Goal: Transaction & Acquisition: Book appointment/travel/reservation

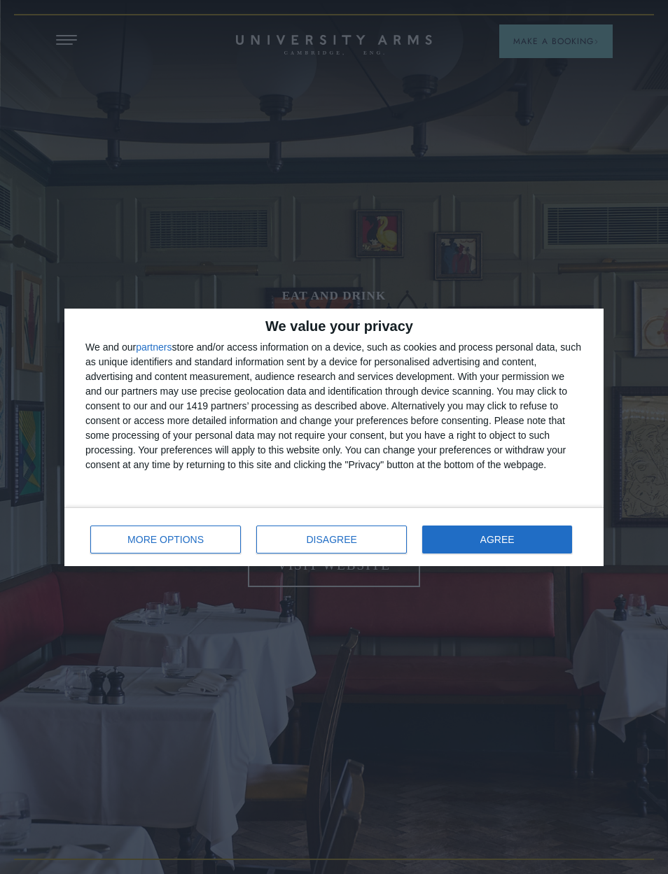
click at [487, 541] on span "AGREE" at bounding box center [497, 540] width 34 height 10
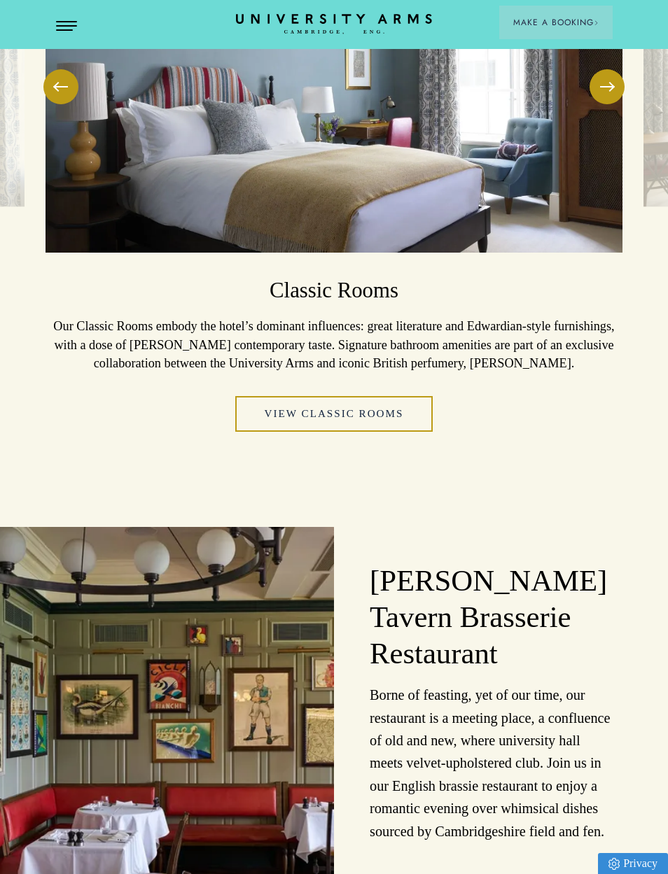
click at [384, 432] on link "View Classic Rooms" at bounding box center [334, 414] width 198 height 36
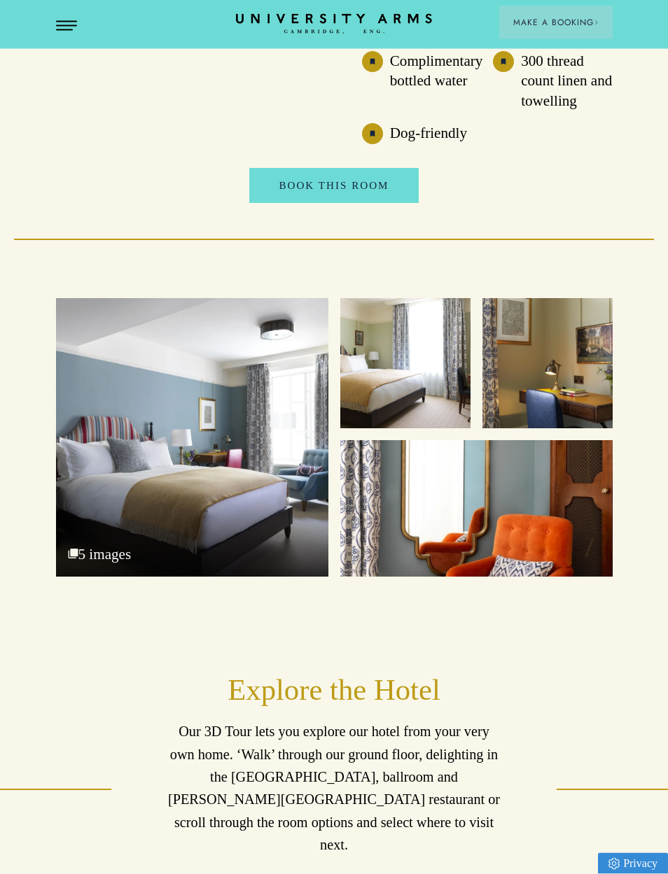
scroll to position [1950, 0]
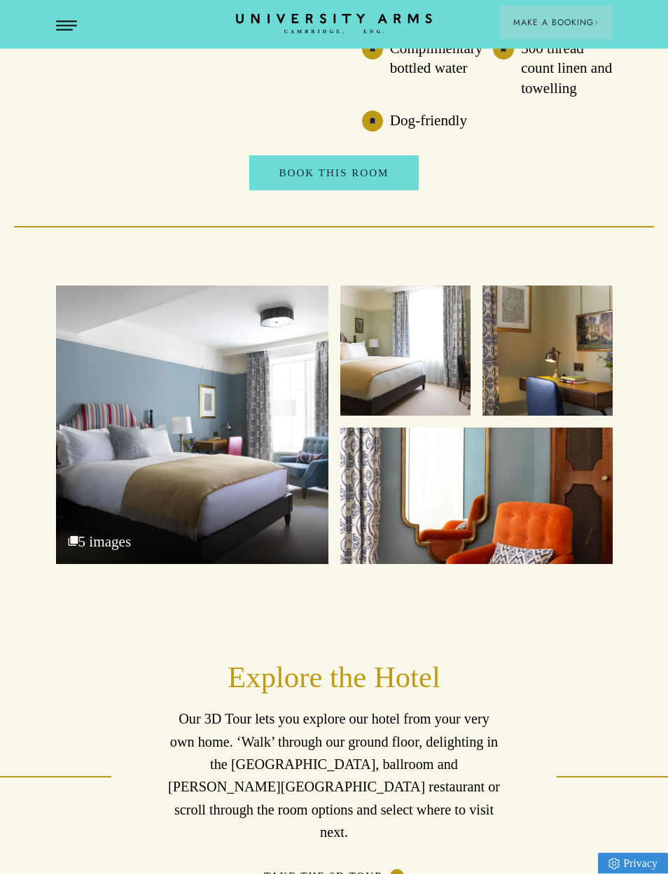
click at [252, 550] on div "Bedroom 5 images" at bounding box center [192, 425] width 272 height 279
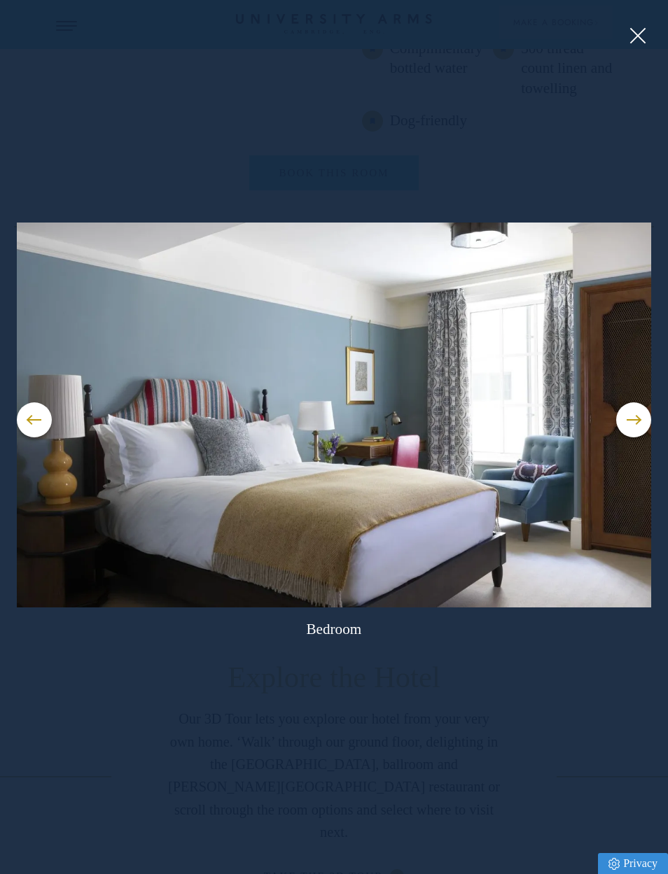
click at [635, 438] on button at bounding box center [633, 420] width 35 height 35
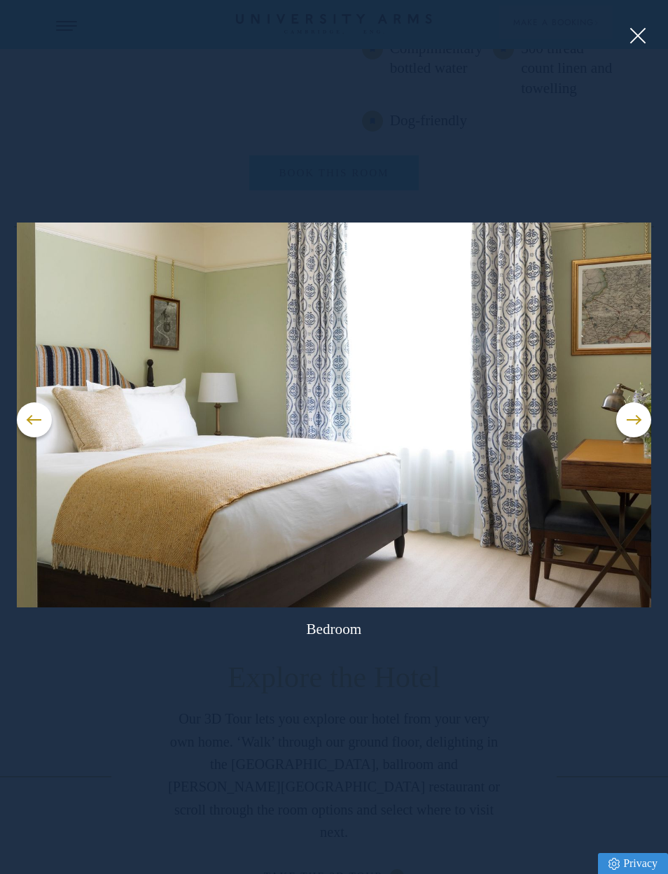
click at [636, 438] on button at bounding box center [633, 420] width 35 height 35
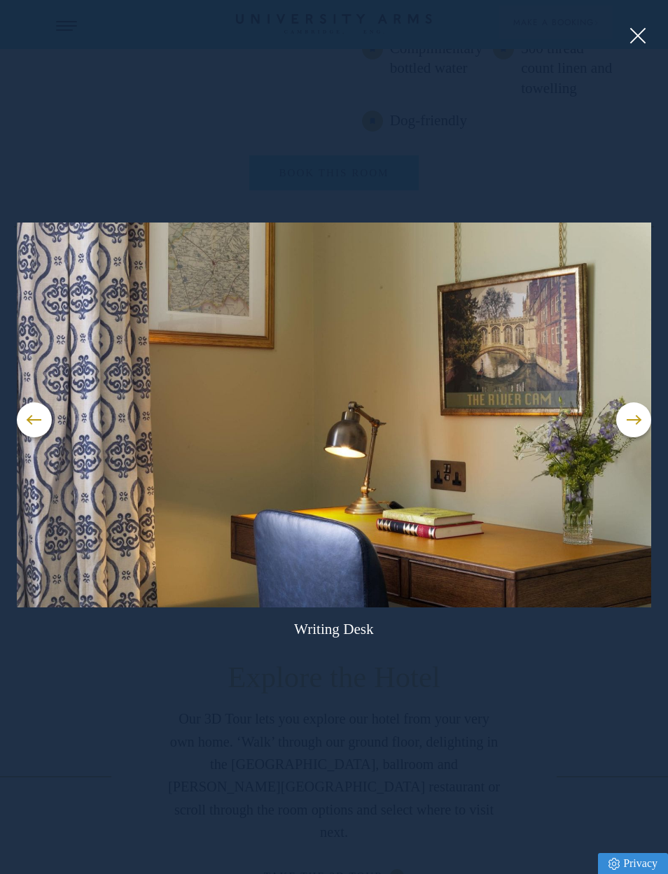
click at [638, 438] on button at bounding box center [633, 420] width 35 height 35
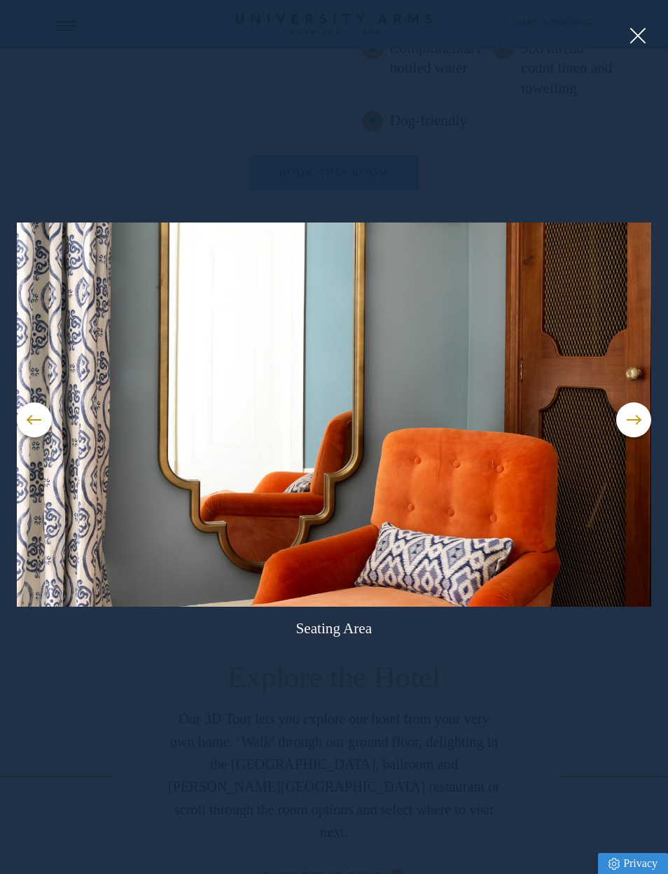
click at [641, 438] on button at bounding box center [633, 420] width 35 height 35
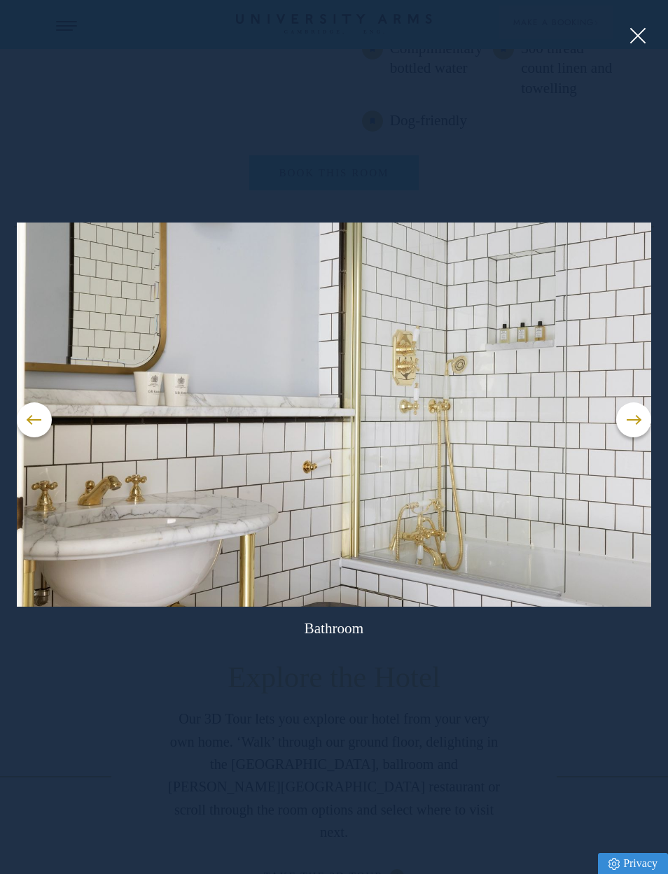
click at [635, 438] on button at bounding box center [633, 420] width 35 height 35
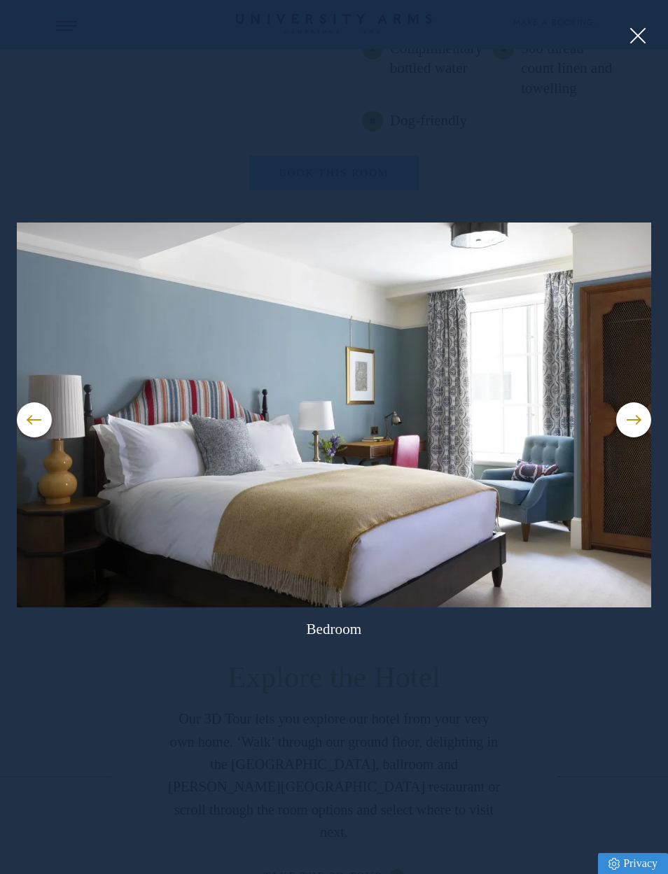
click at [630, 438] on button at bounding box center [633, 420] width 35 height 35
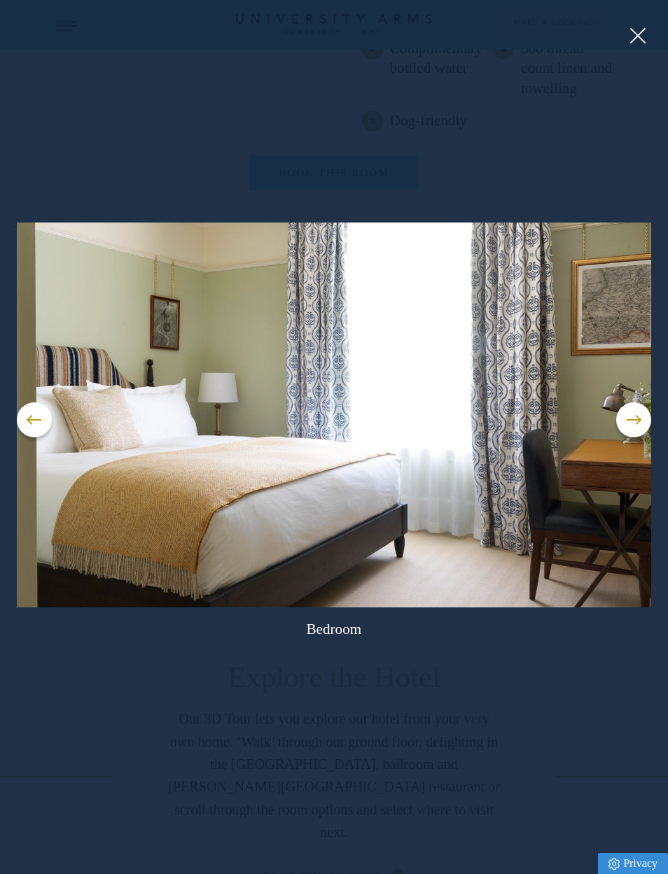
click at [649, 42] on button at bounding box center [334, 437] width 668 height 874
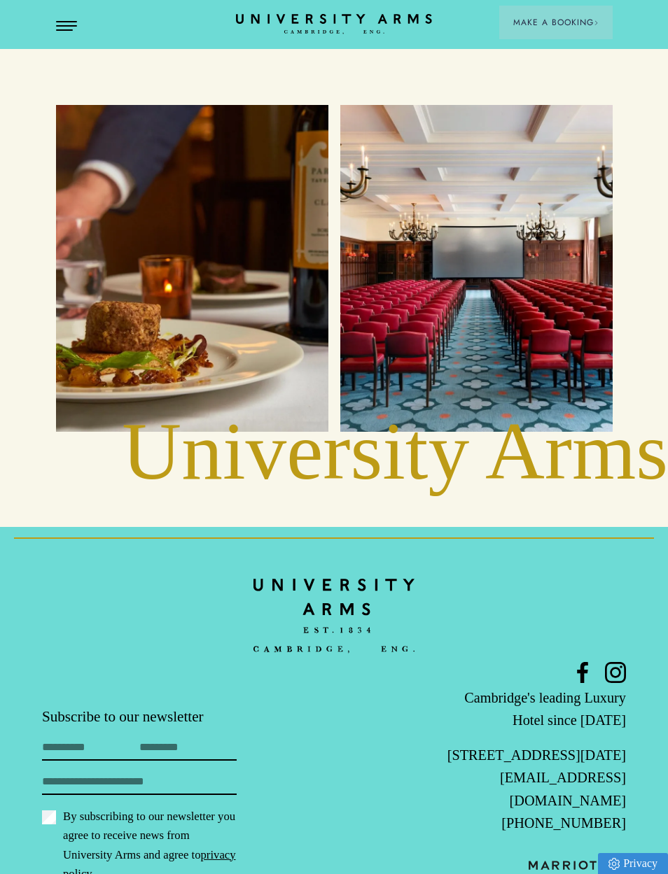
scroll to position [3082, 0]
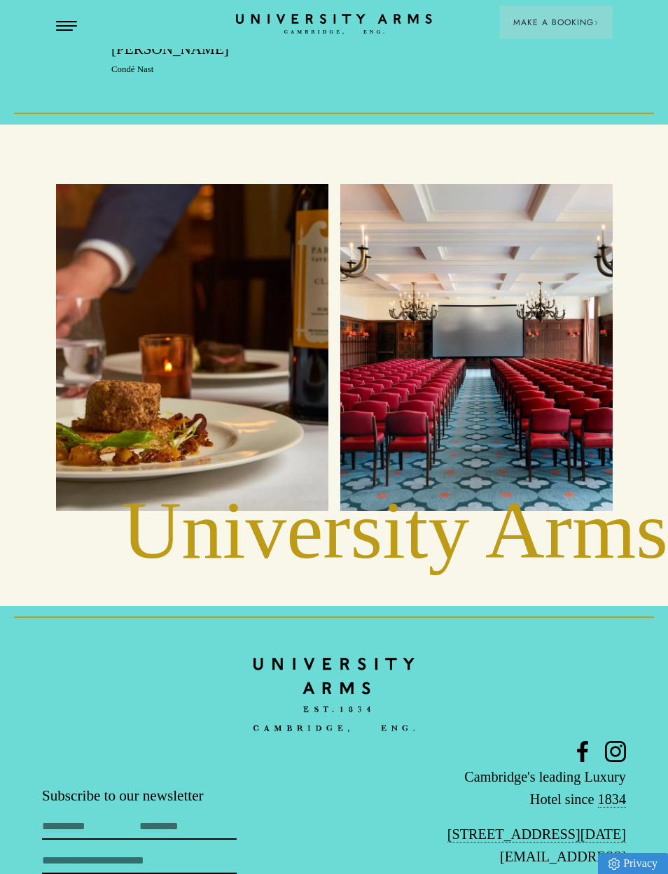
click at [57, 32] on button "Open Menu" at bounding box center [66, 26] width 21 height 11
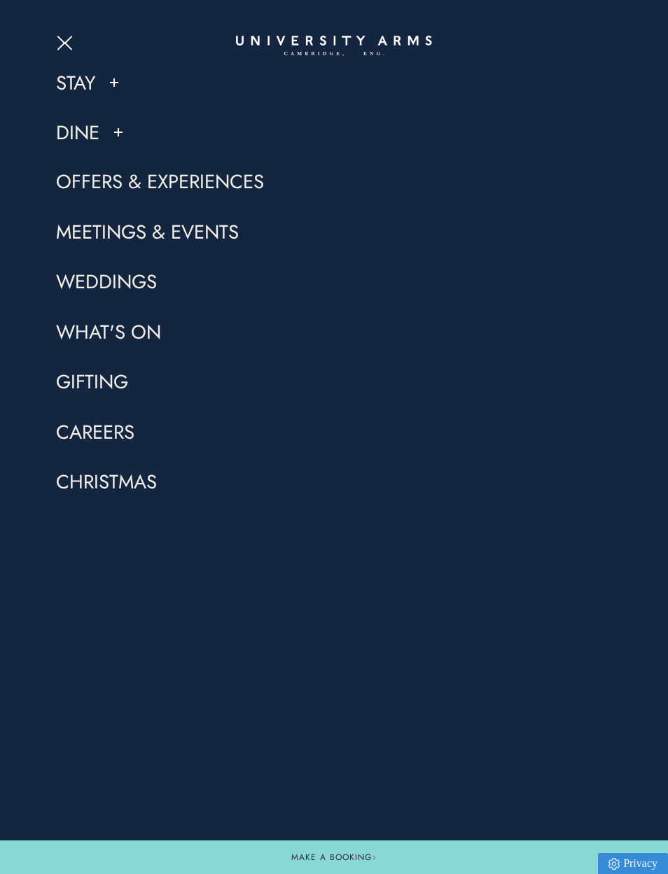
click at [107, 89] on button at bounding box center [114, 83] width 14 height 14
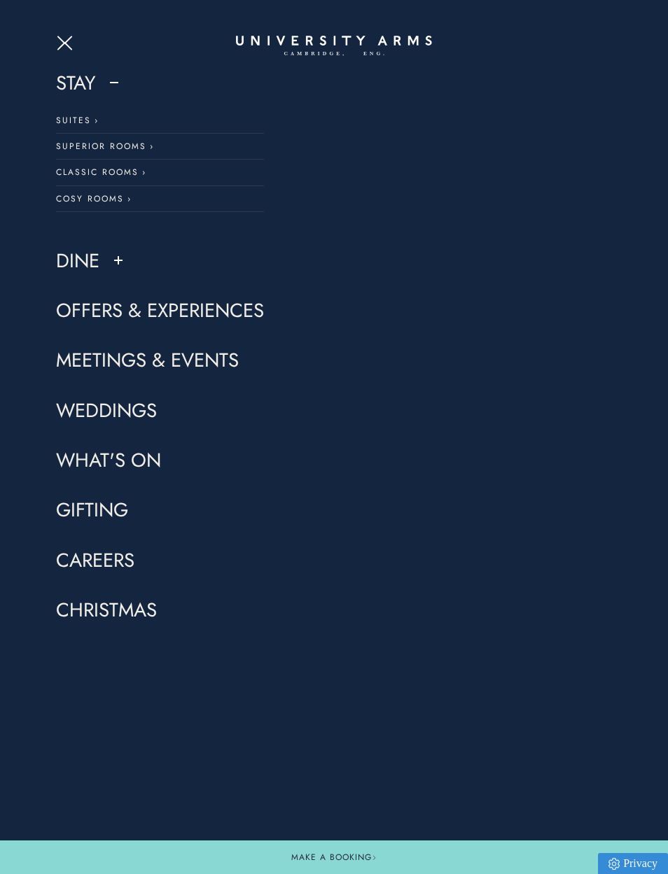
click at [76, 298] on link "Offers & Experiences" at bounding box center [160, 311] width 208 height 26
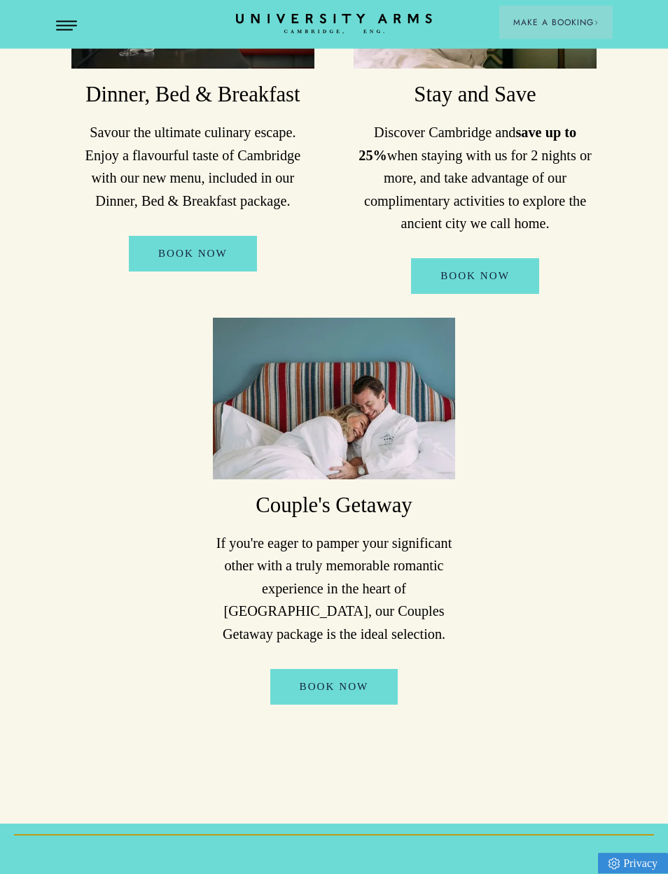
scroll to position [912, 0]
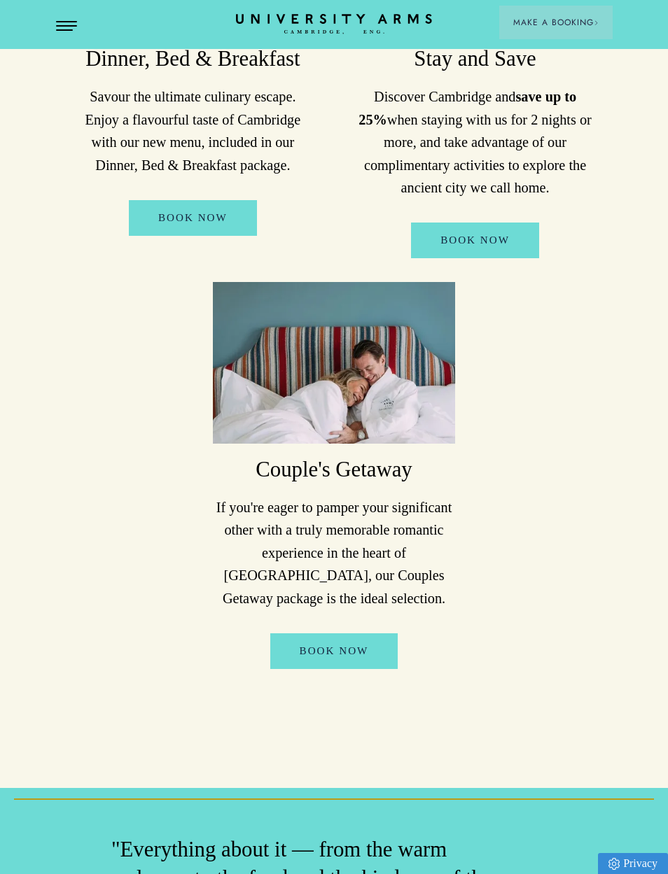
click at [375, 634] on link "Book Now" at bounding box center [334, 652] width 128 height 36
